Goal: Find specific page/section: Find specific page/section

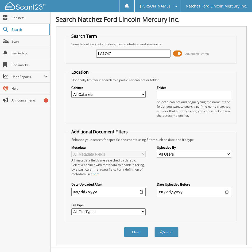
type input "LA1747"
click at [155, 227] on button "Search" at bounding box center [167, 232] width 24 height 10
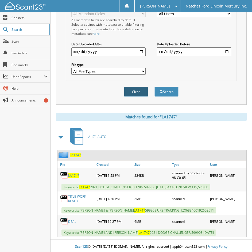
scroll to position [142, 0]
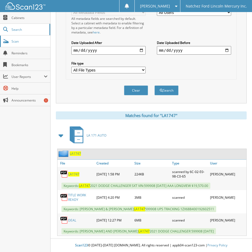
click at [23, 41] on span "Scan" at bounding box center [30, 41] width 36 height 5
